Goal: Entertainment & Leisure: Browse casually

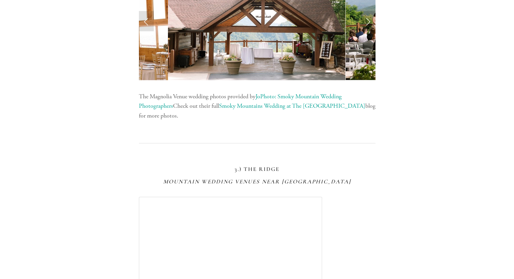
scroll to position [1453, 0]
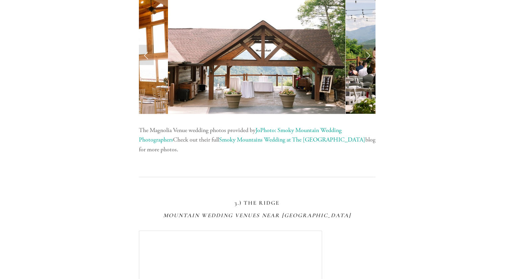
click at [368, 56] on link "Next Slide" at bounding box center [367, 55] width 15 height 20
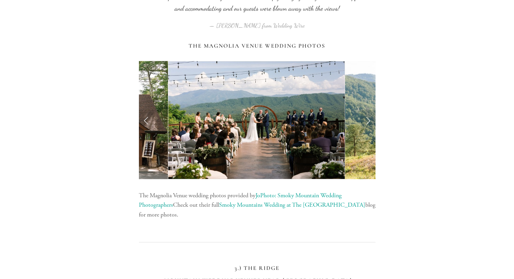
scroll to position [1385, 0]
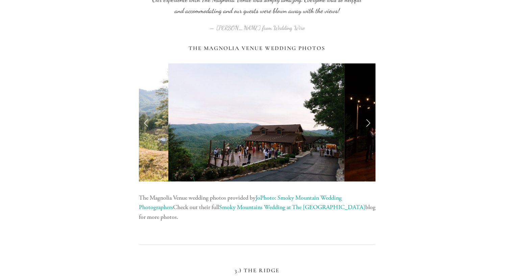
click at [369, 122] on link "Next Slide" at bounding box center [367, 122] width 15 height 20
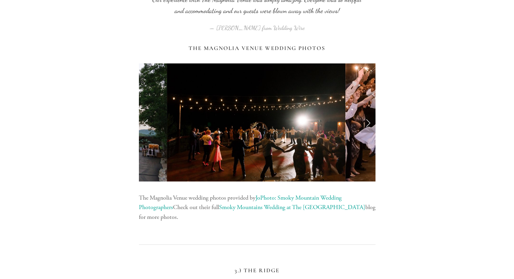
click at [369, 122] on link "Next Slide" at bounding box center [367, 122] width 15 height 20
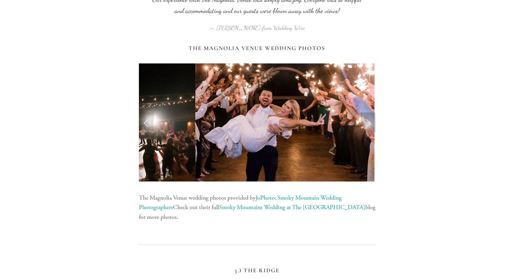
click at [369, 122] on link "Next Slide" at bounding box center [367, 122] width 15 height 20
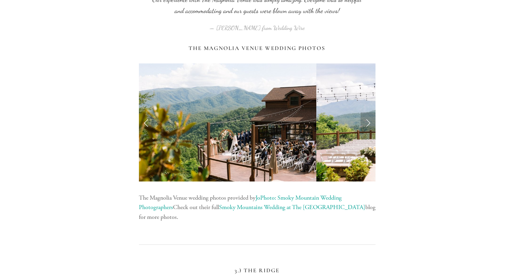
click at [369, 122] on link "Next Slide" at bounding box center [367, 122] width 15 height 20
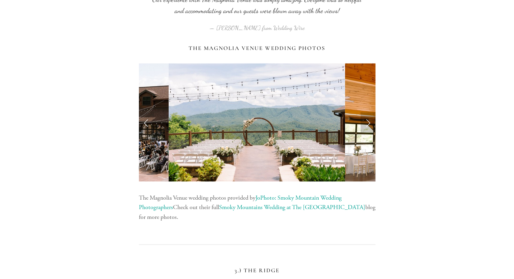
click at [369, 122] on link "Next Slide" at bounding box center [367, 122] width 15 height 20
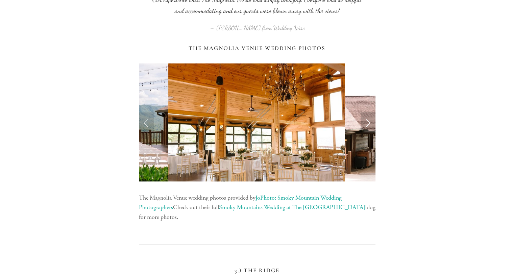
click at [369, 122] on link "Next Slide" at bounding box center [367, 122] width 15 height 20
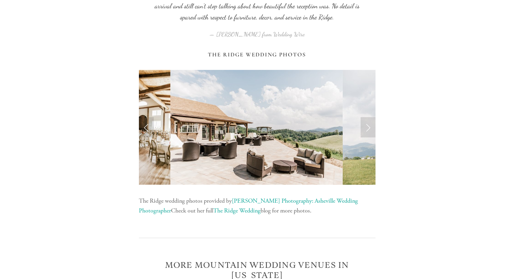
scroll to position [2162, 0]
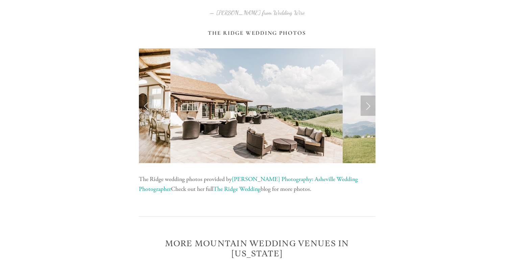
click at [366, 108] on link "Next Slide" at bounding box center [367, 106] width 15 height 20
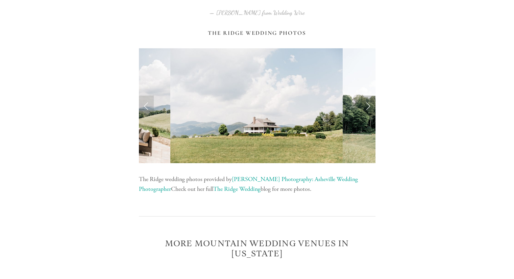
click at [366, 108] on link "Next Slide" at bounding box center [367, 106] width 15 height 20
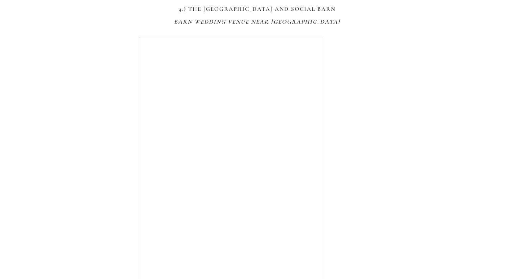
scroll to position [2500, 0]
